Goal: Complete application form

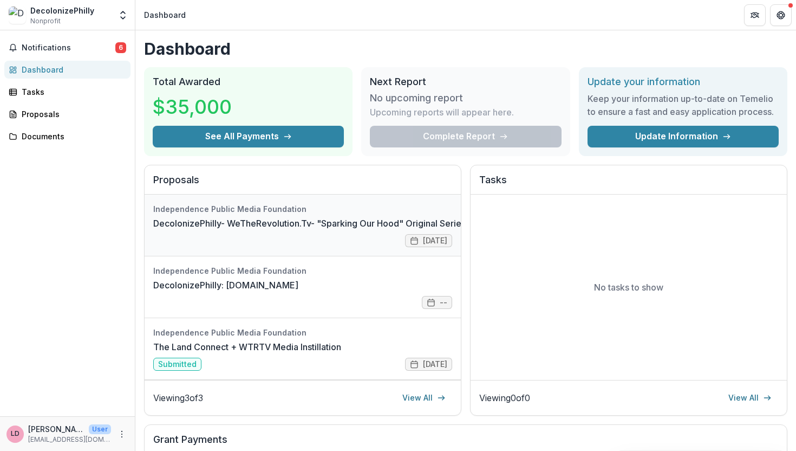
click at [350, 230] on link "DecolonizePhilly- WeTheRevolution.Tv- "Sparking Our Hood" Original Series" at bounding box center [309, 223] width 313 height 13
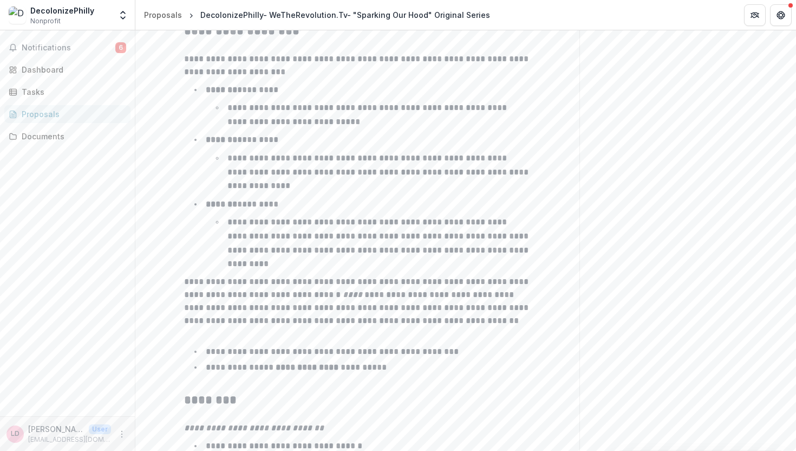
scroll to position [1714, 0]
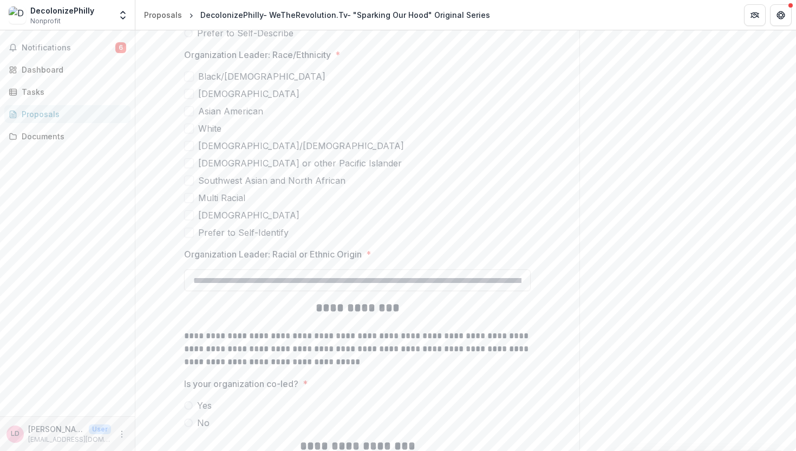
scroll to position [2433, 0]
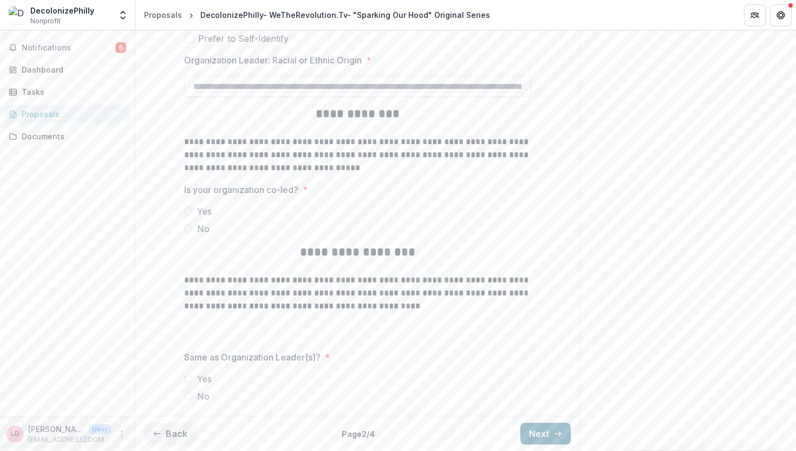
click at [545, 433] on button "Next" at bounding box center [545, 433] width 50 height 22
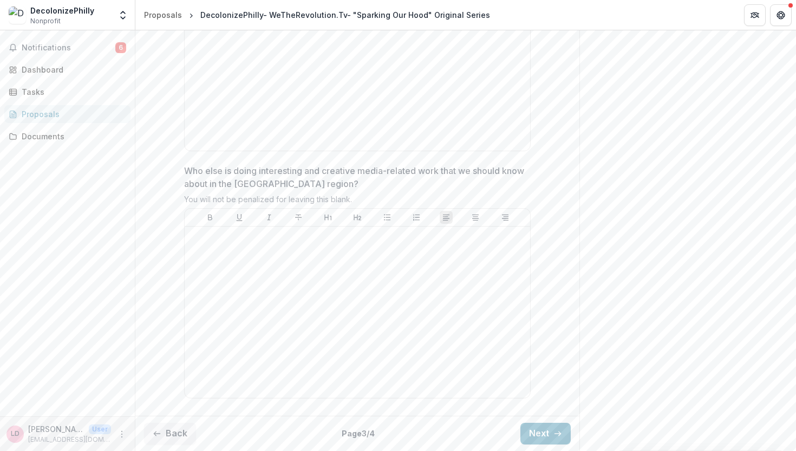
scroll to position [2917, 0]
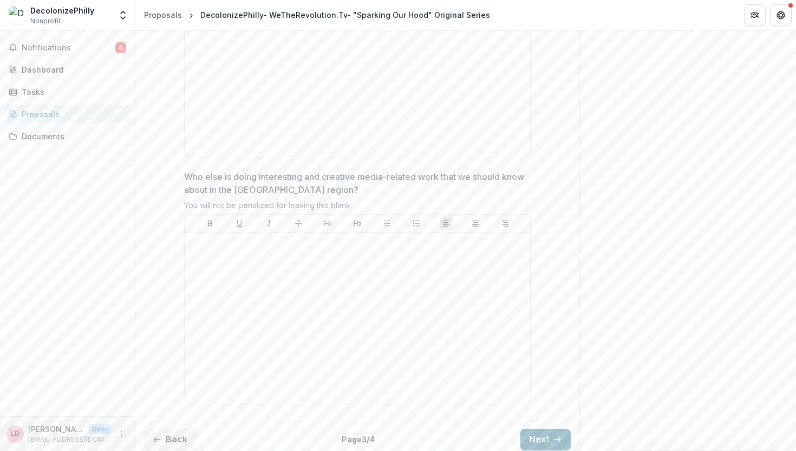
click at [552, 433] on button "Next" at bounding box center [545, 439] width 50 height 22
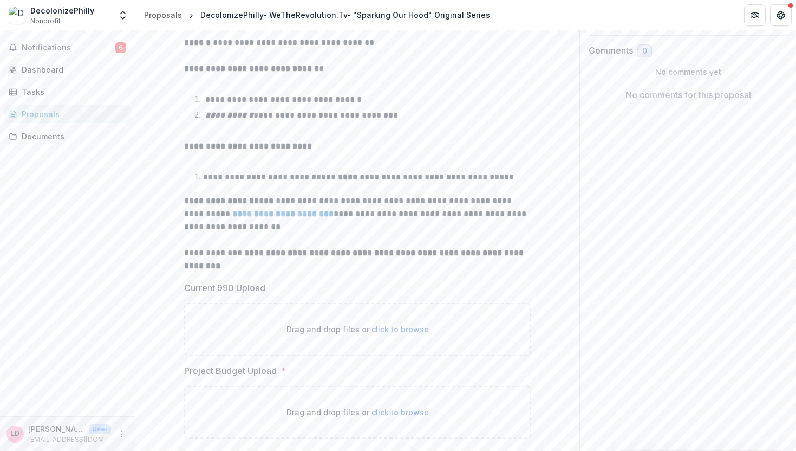
scroll to position [224, 0]
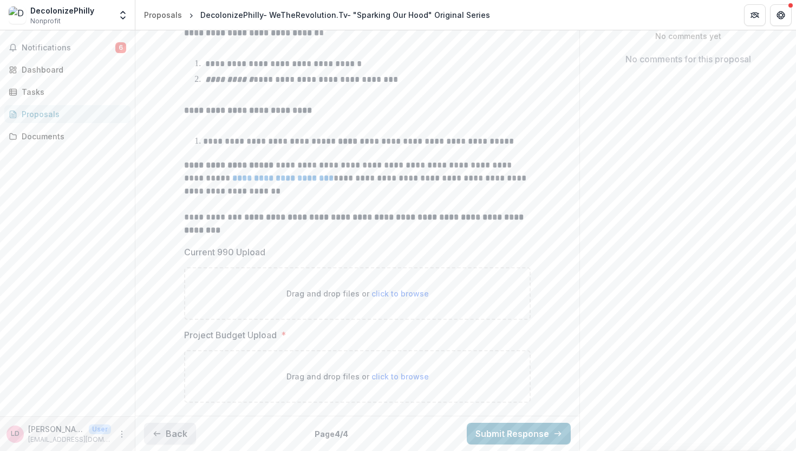
click at [165, 438] on button "Back" at bounding box center [170, 433] width 52 height 22
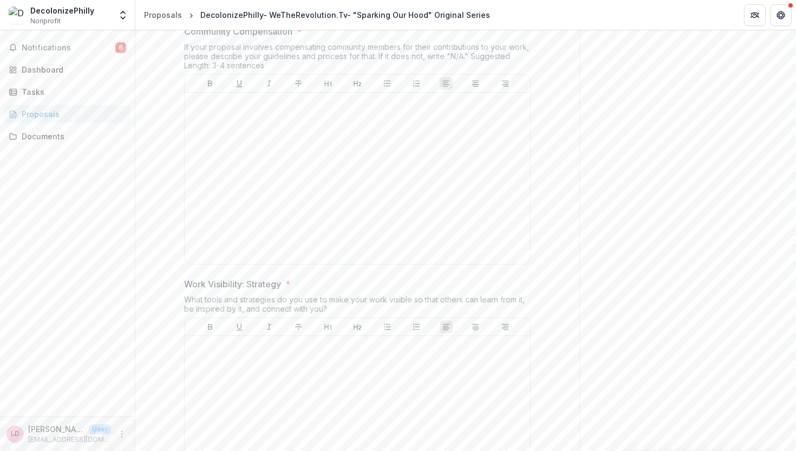
scroll to position [1714, 0]
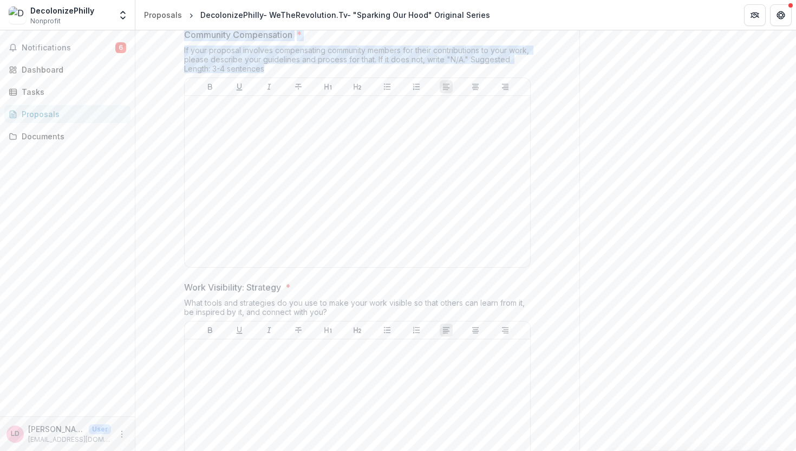
drag, startPoint x: 267, startPoint y: 70, endPoint x: 179, endPoint y: 38, distance: 93.4
click at [179, 38] on div "**********" at bounding box center [357, 46] width 364 height 3148
copy div "Community Compensation * If your proposal involves compensating community membe…"
